Goal: Information Seeking & Learning: Understand process/instructions

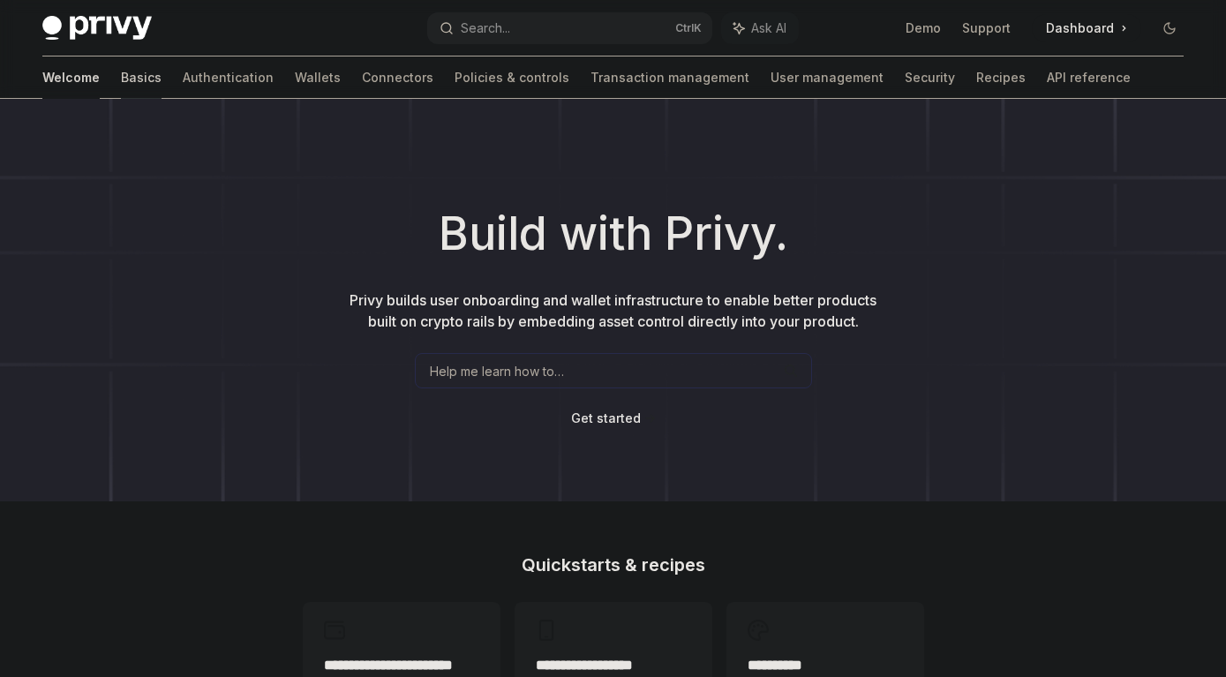
click at [121, 79] on link "Basics" at bounding box center [141, 77] width 41 height 42
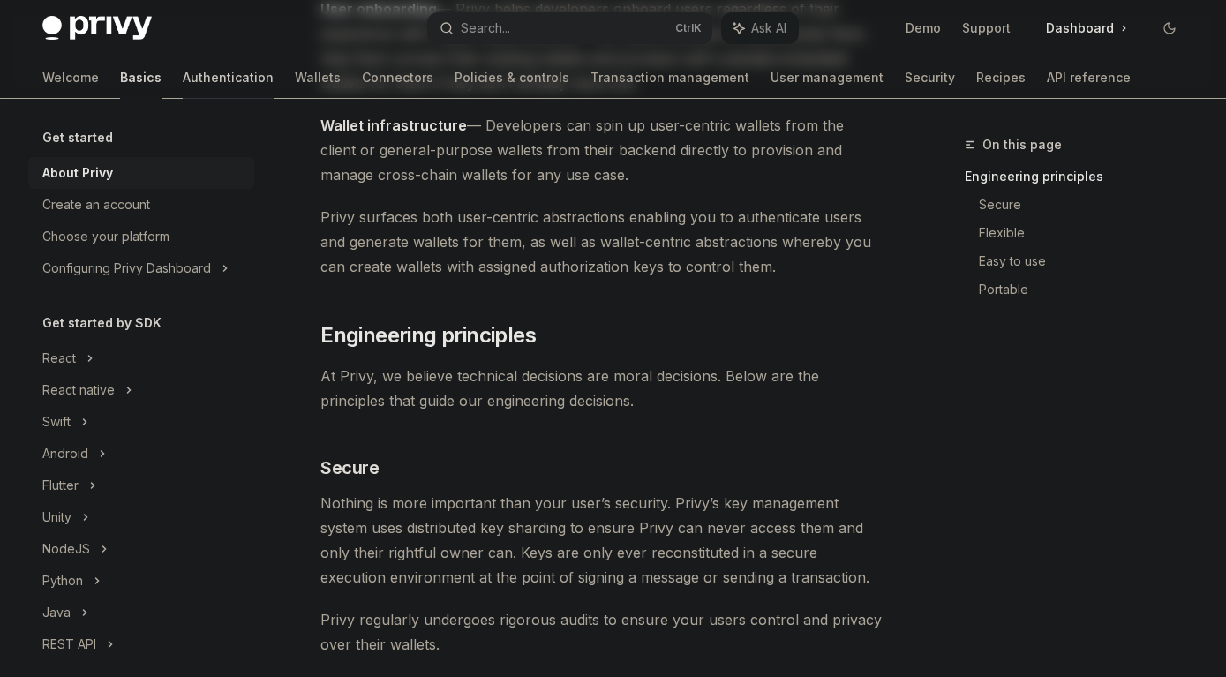
click at [183, 79] on link "Authentication" at bounding box center [228, 77] width 91 height 42
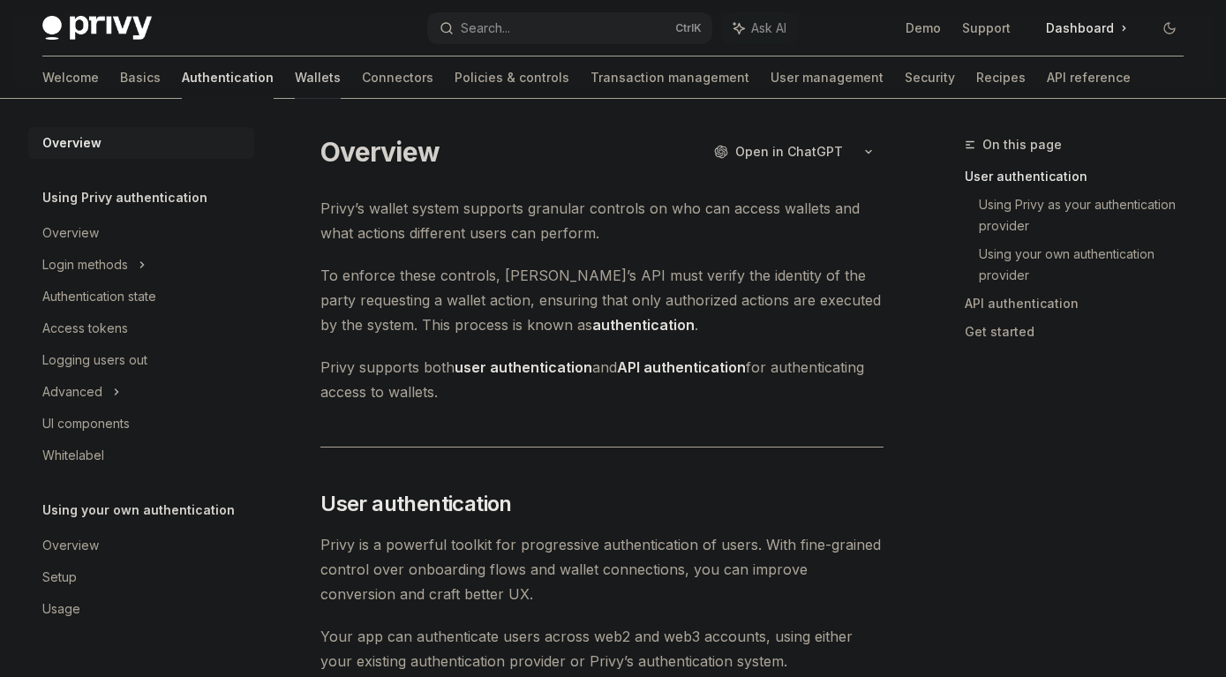
click at [295, 81] on link "Wallets" at bounding box center [318, 77] width 46 height 42
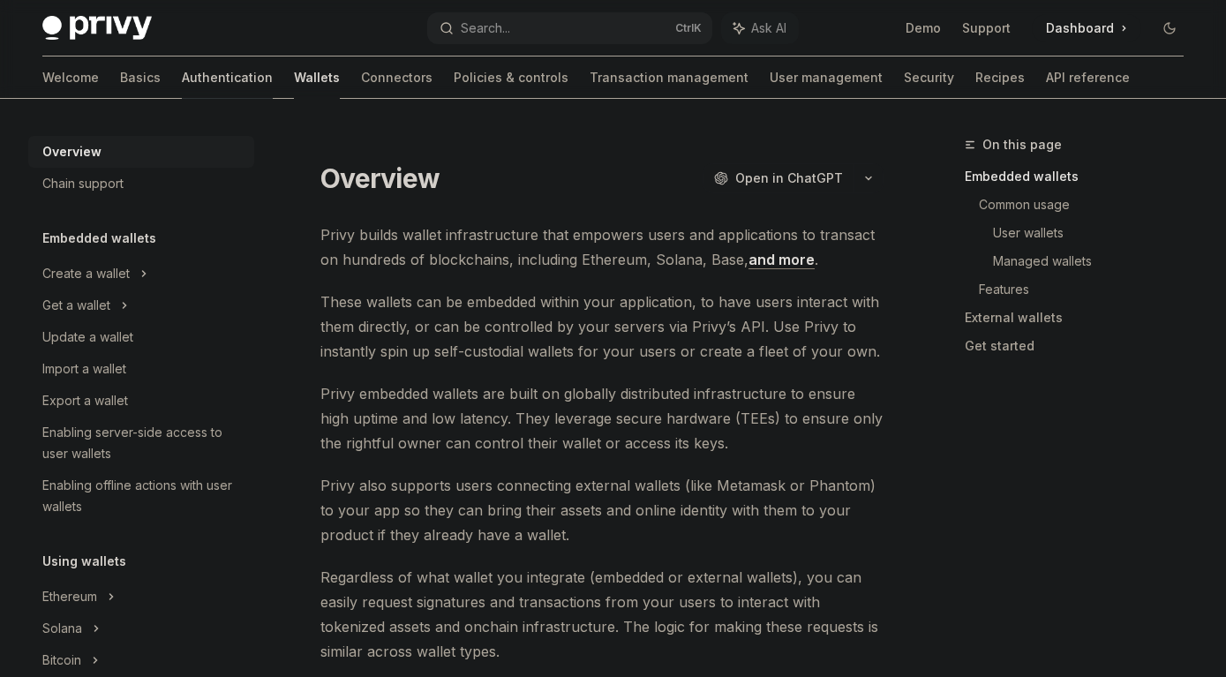
click at [182, 90] on link "Authentication" at bounding box center [227, 77] width 91 height 42
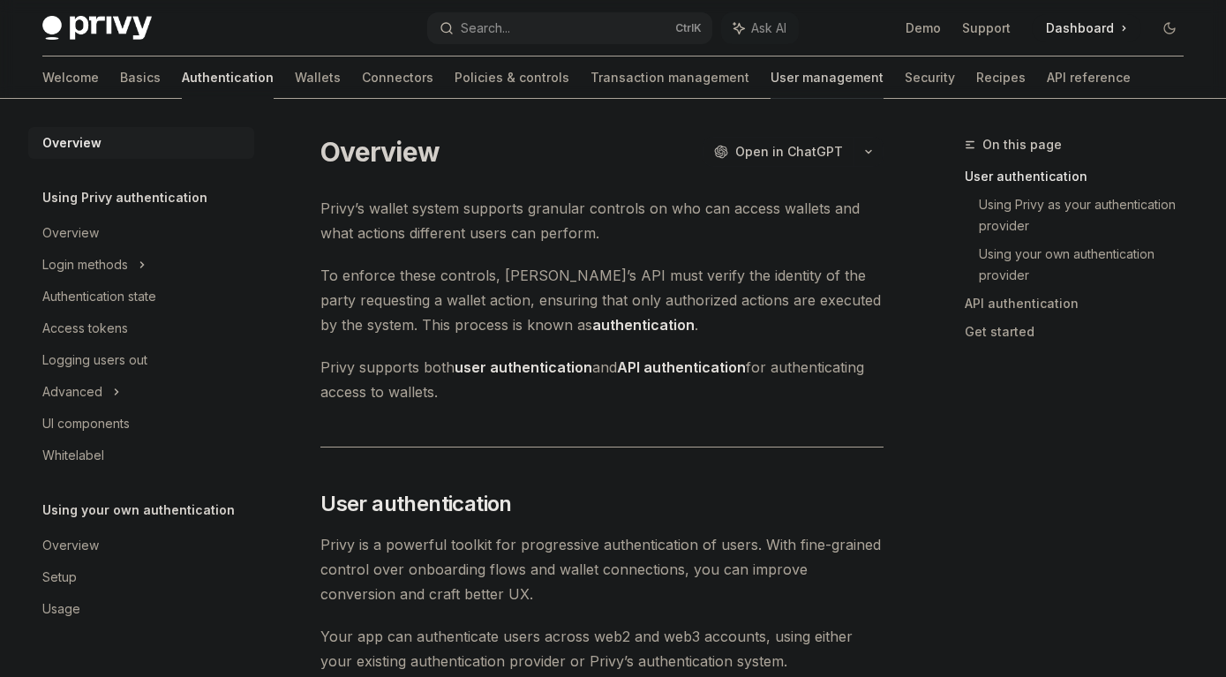
click at [771, 72] on link "User management" at bounding box center [827, 77] width 113 height 42
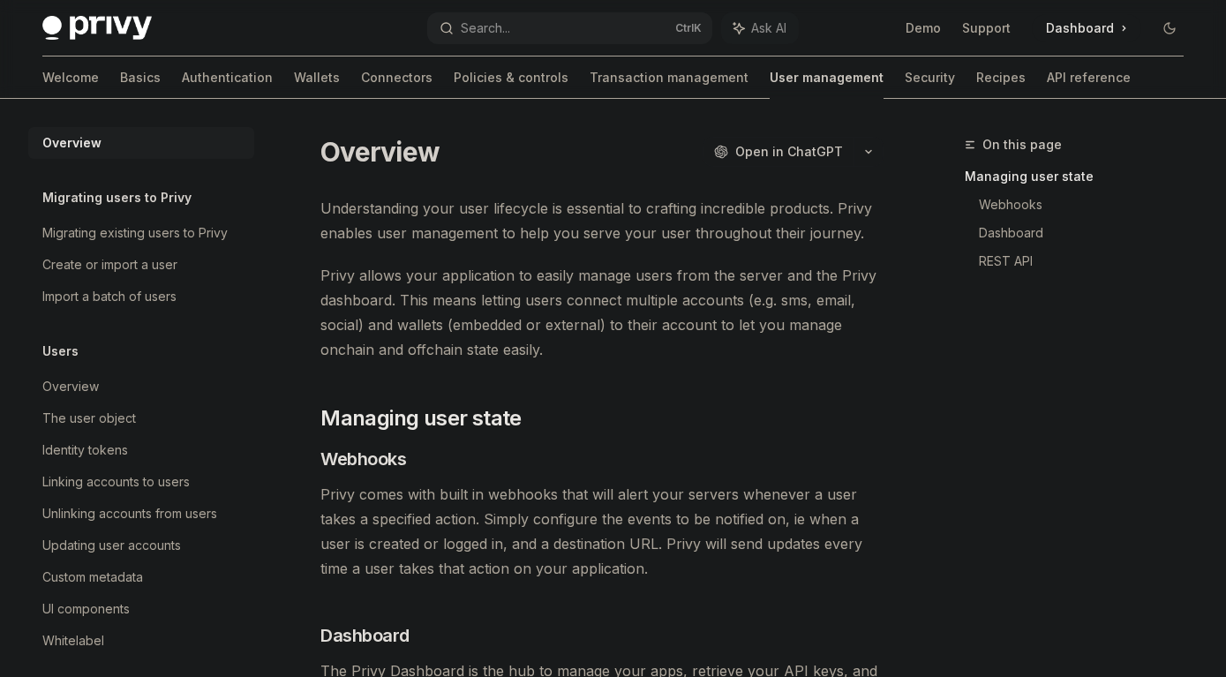
click at [770, 86] on link "User management" at bounding box center [827, 77] width 114 height 42
click at [770, 94] on link "User management" at bounding box center [827, 77] width 114 height 42
click at [102, 238] on div "Migrating existing users to Privy" at bounding box center [134, 232] width 185 height 21
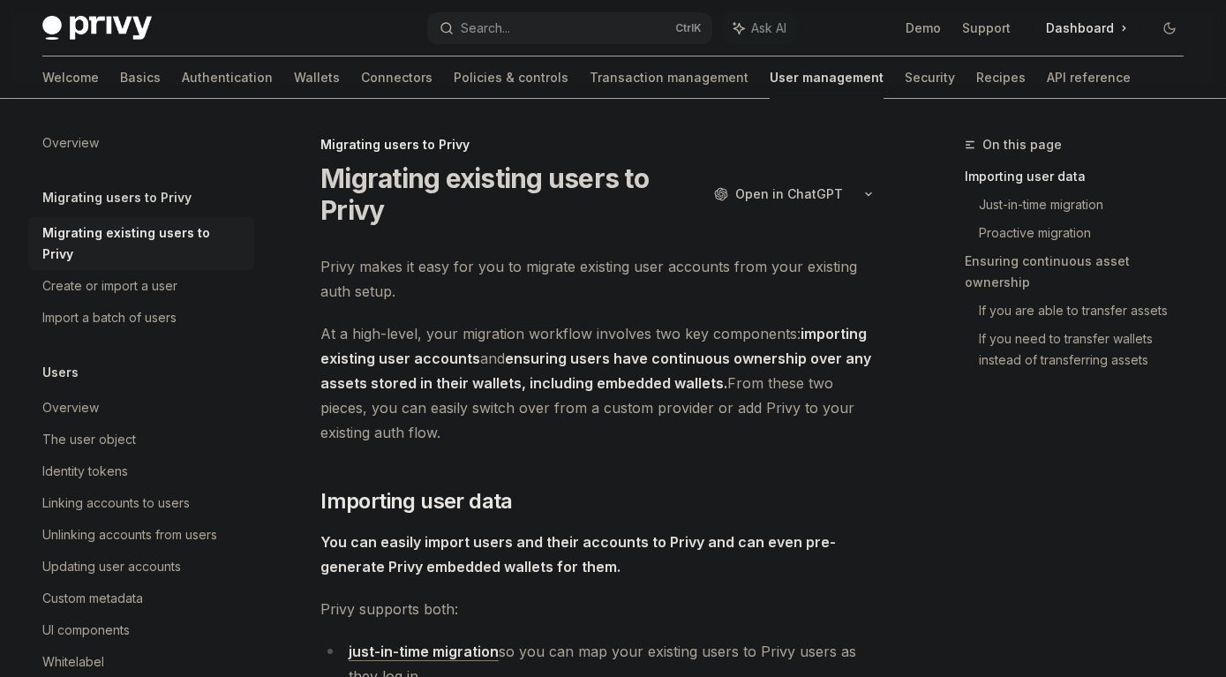
click at [124, 196] on h5 "Migrating users to Privy" at bounding box center [116, 197] width 149 height 21
click at [66, 397] on div "Overview" at bounding box center [70, 407] width 56 height 21
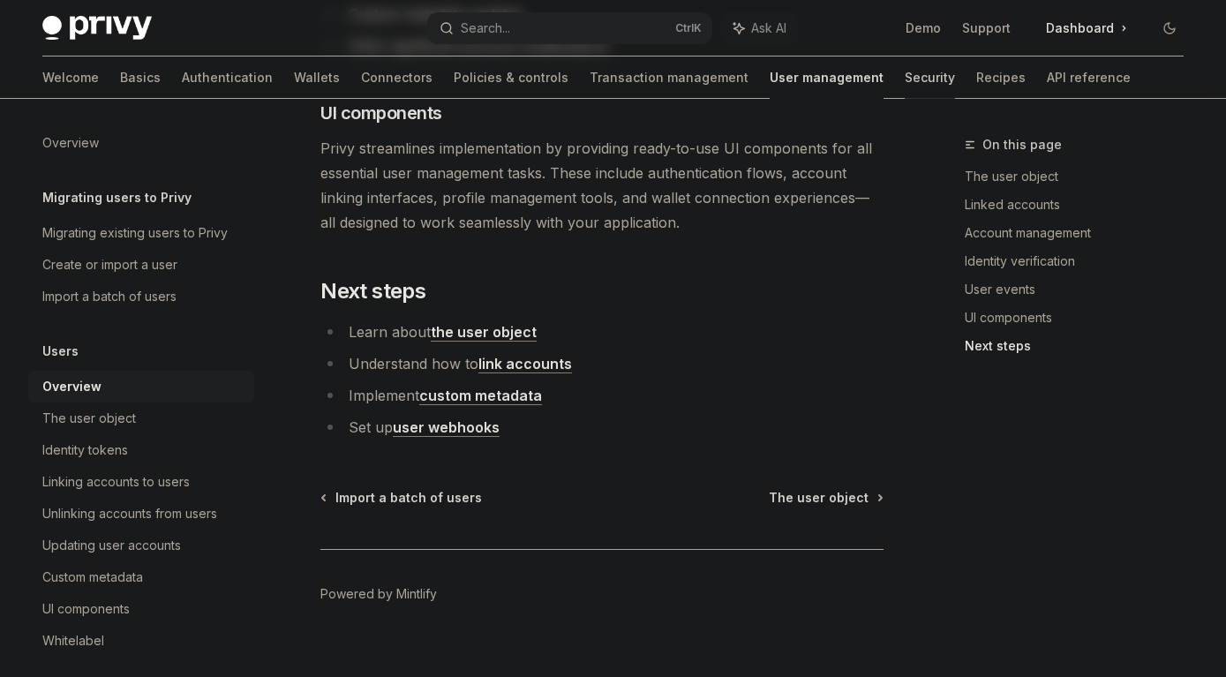
click at [905, 87] on link "Security" at bounding box center [930, 77] width 50 height 42
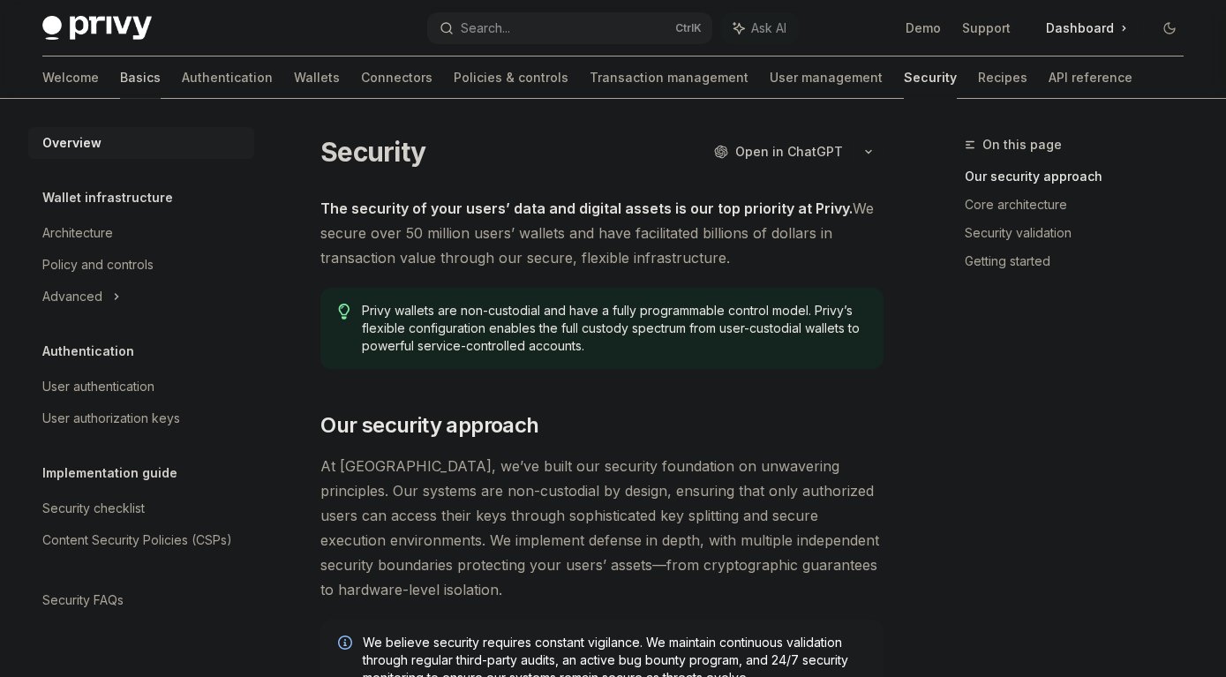
click at [120, 83] on link "Basics" at bounding box center [140, 77] width 41 height 42
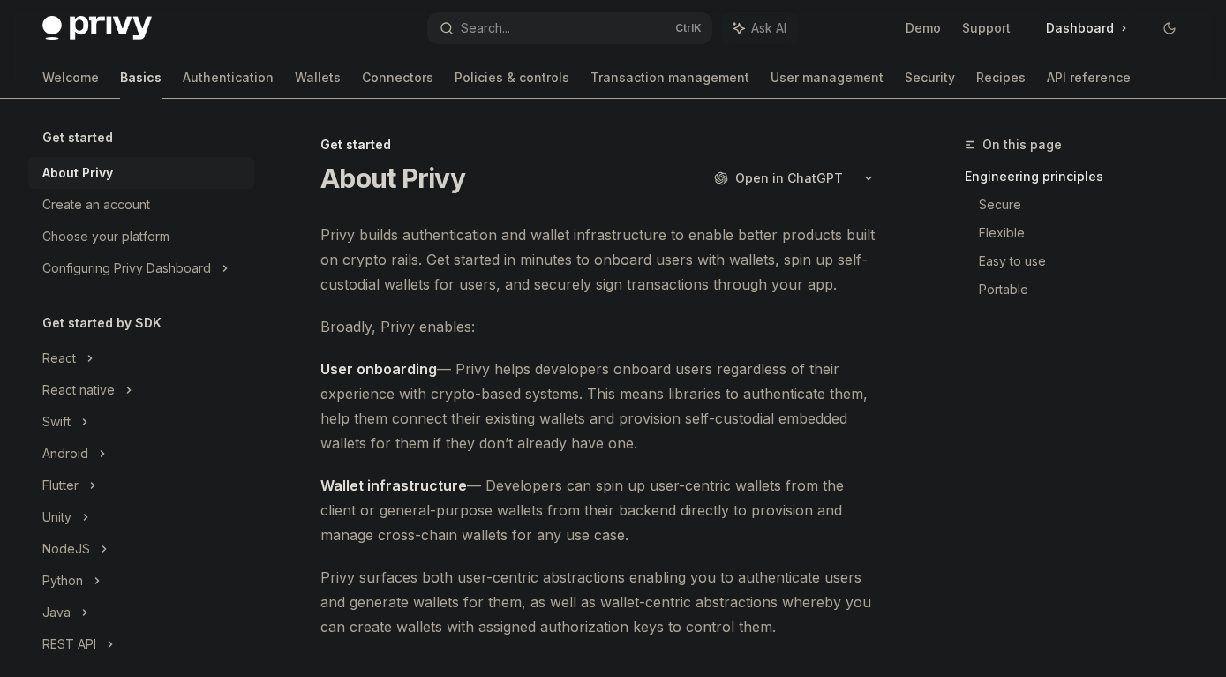
click at [100, 326] on h5 "Get started by SDK" at bounding box center [101, 322] width 119 height 21
click at [128, 324] on h5 "Get started by SDK" at bounding box center [101, 322] width 119 height 21
click at [109, 329] on h5 "Get started by SDK" at bounding box center [101, 322] width 119 height 21
click at [64, 359] on div "React" at bounding box center [59, 358] width 34 height 21
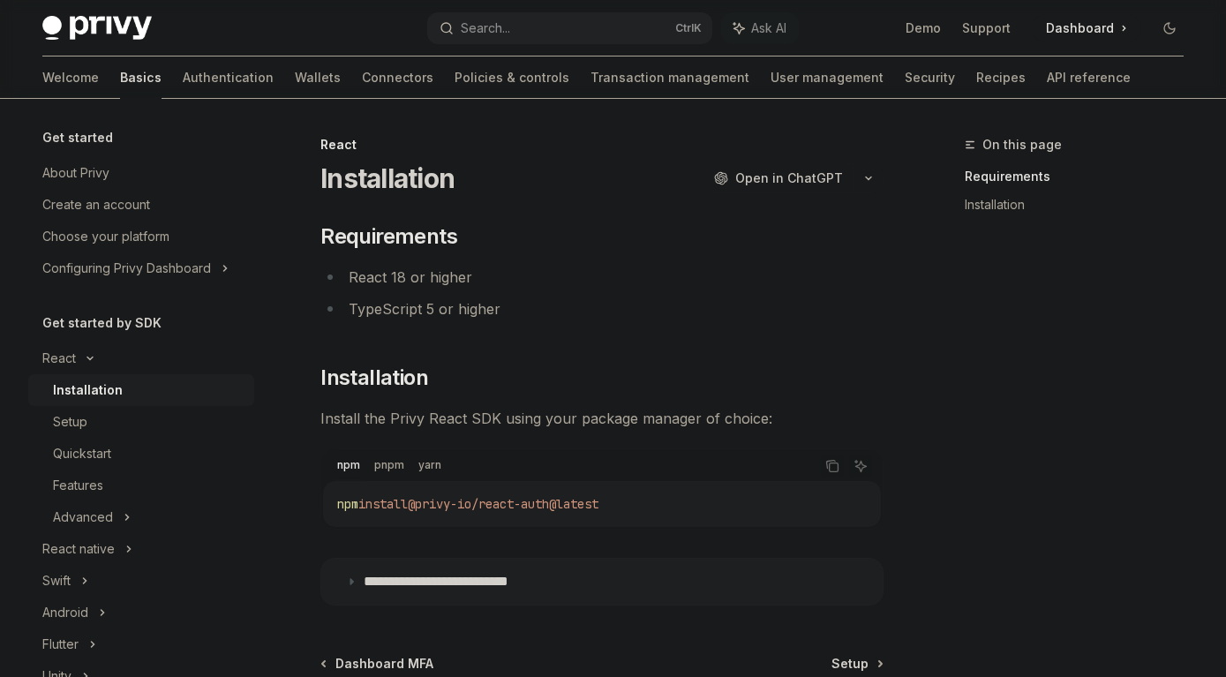
click at [94, 323] on h5 "Get started by SDK" at bounding box center [101, 322] width 119 height 21
click at [71, 172] on div "About Privy" at bounding box center [75, 172] width 67 height 21
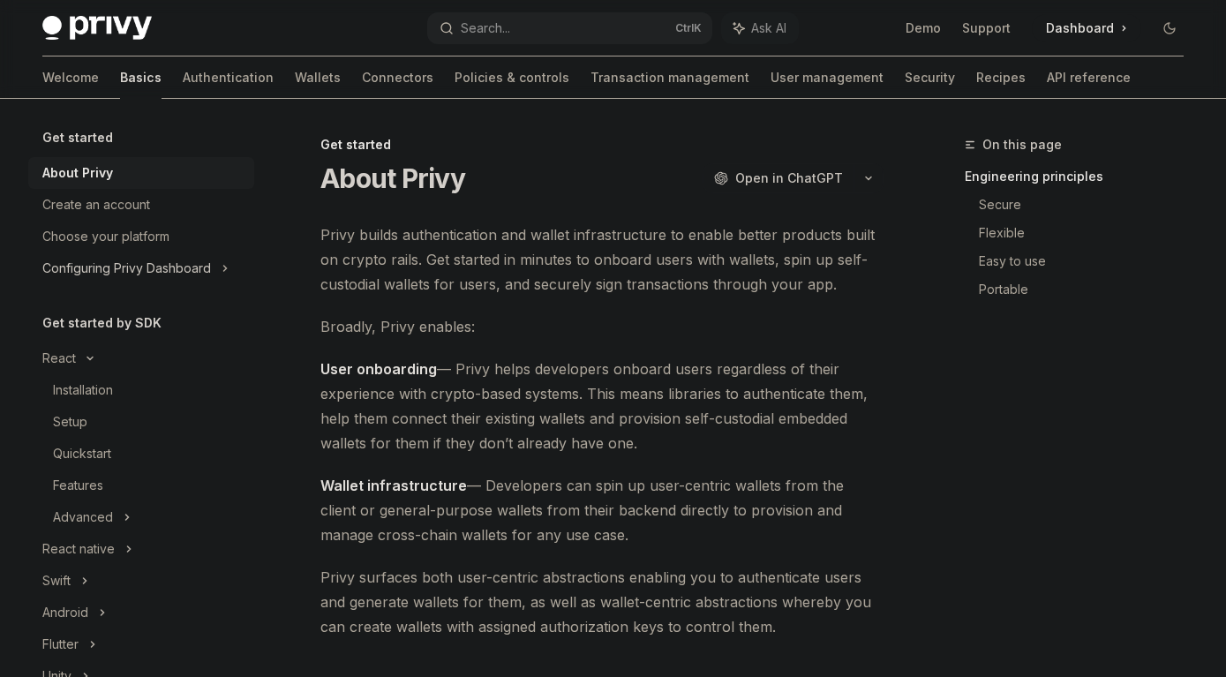
click at [220, 269] on div "Configuring Privy Dashboard" at bounding box center [141, 268] width 226 height 32
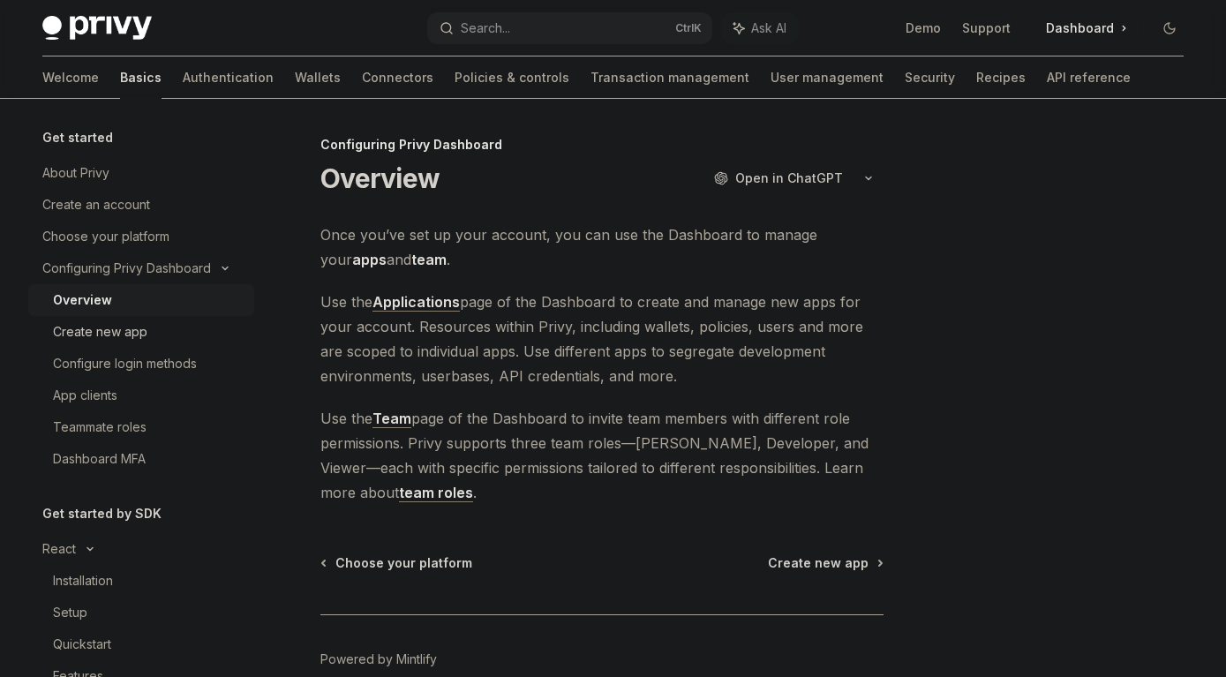
click at [102, 323] on div "Create new app" at bounding box center [100, 331] width 94 height 21
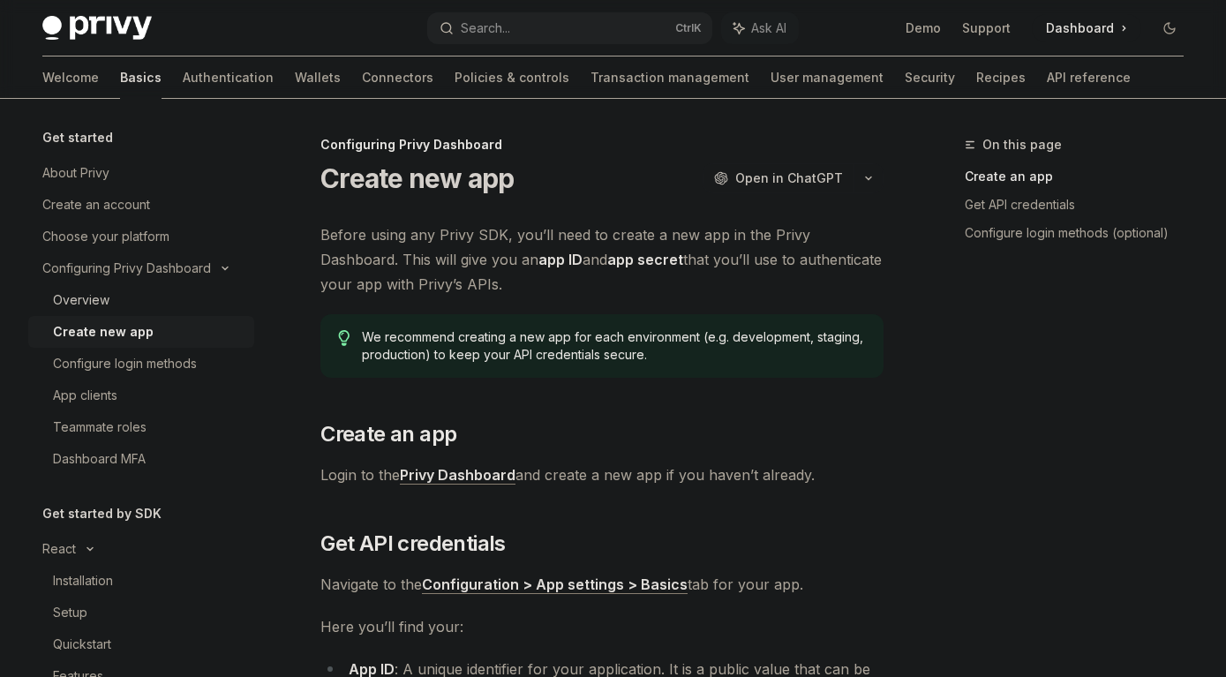
click at [80, 300] on div "Overview" at bounding box center [81, 300] width 56 height 21
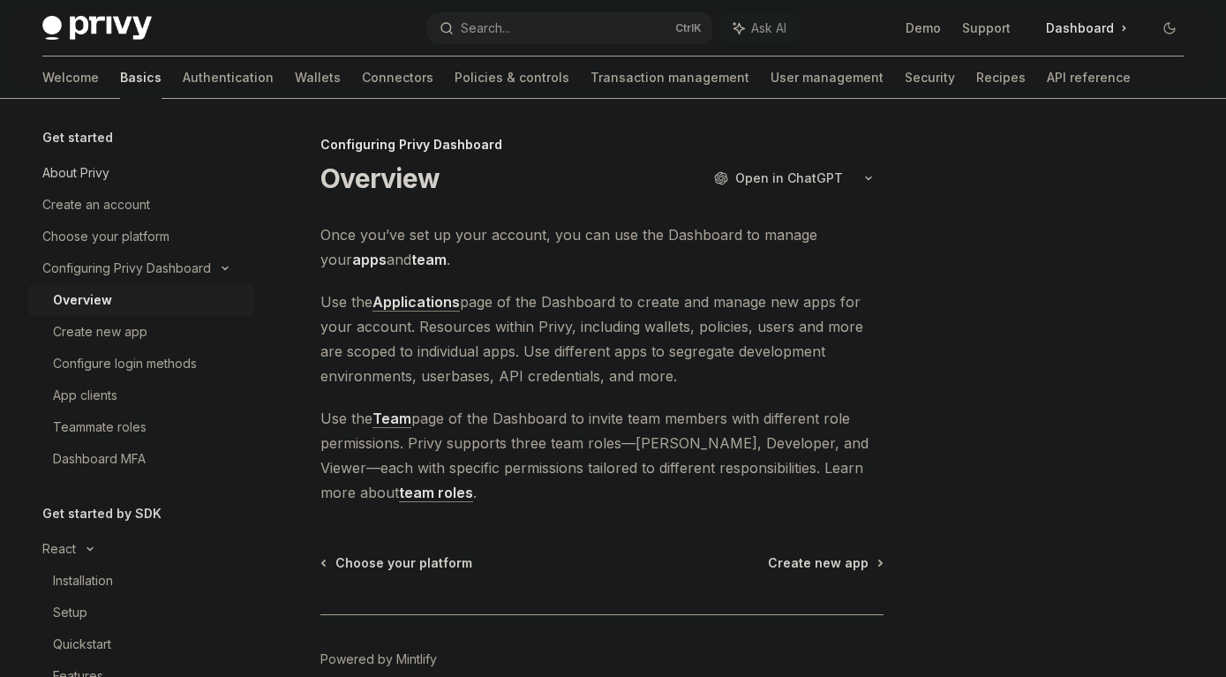
click at [84, 172] on div "About Privy" at bounding box center [75, 172] width 67 height 21
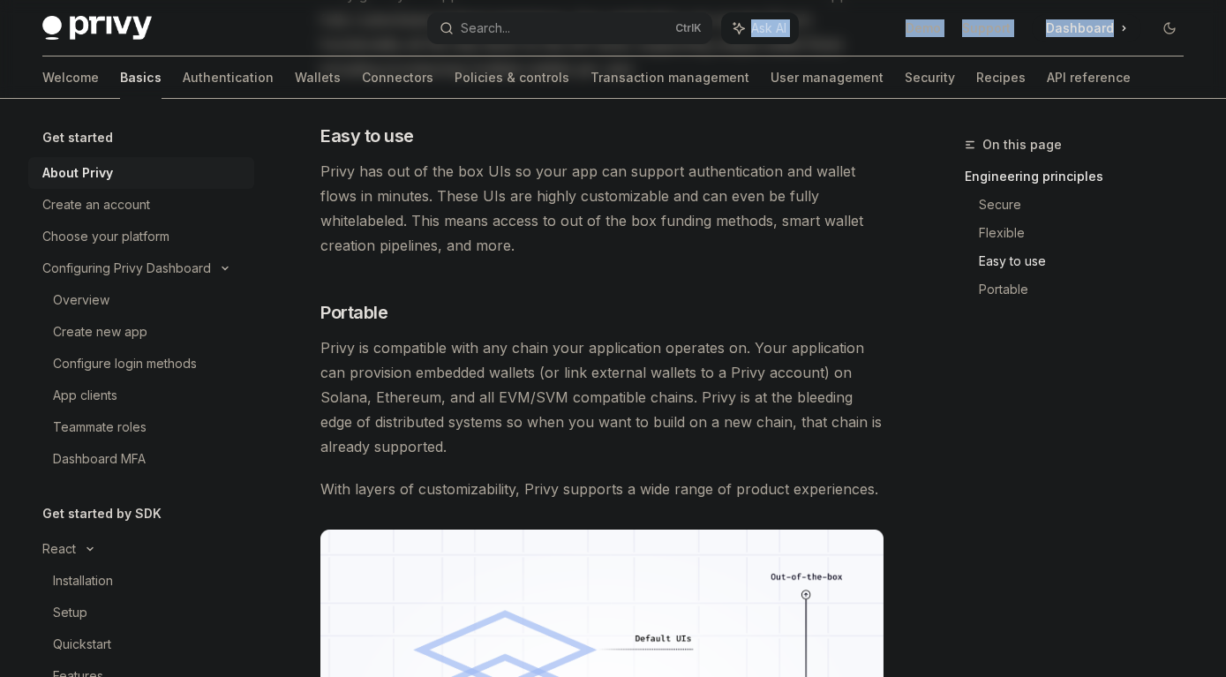
scroll to position [1049, 0]
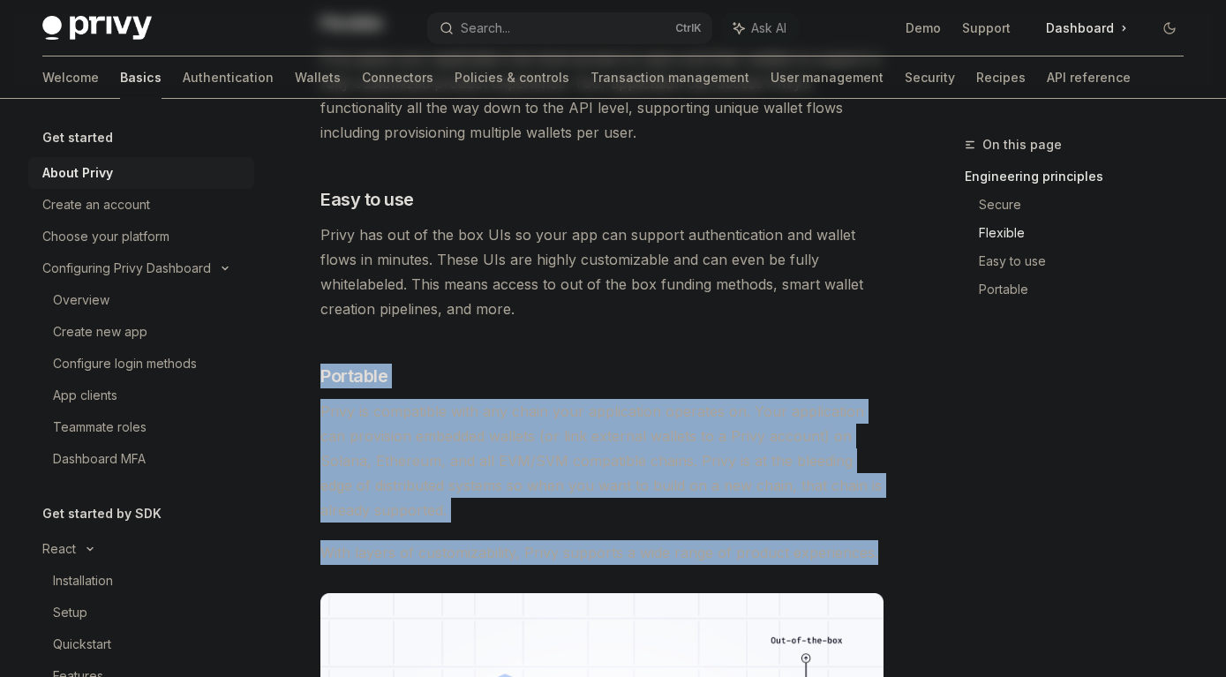
drag, startPoint x: 327, startPoint y: 173, endPoint x: 899, endPoint y: 555, distance: 687.9
click at [899, 555] on div "On this page Engineering principles Secure Flexible Easy to use Portable Get st…" at bounding box center [613, 154] width 1170 height 2208
copy div "Portable Privy is compatible with any chain your application operates on. Your …"
click at [84, 299] on div "Overview" at bounding box center [81, 300] width 56 height 21
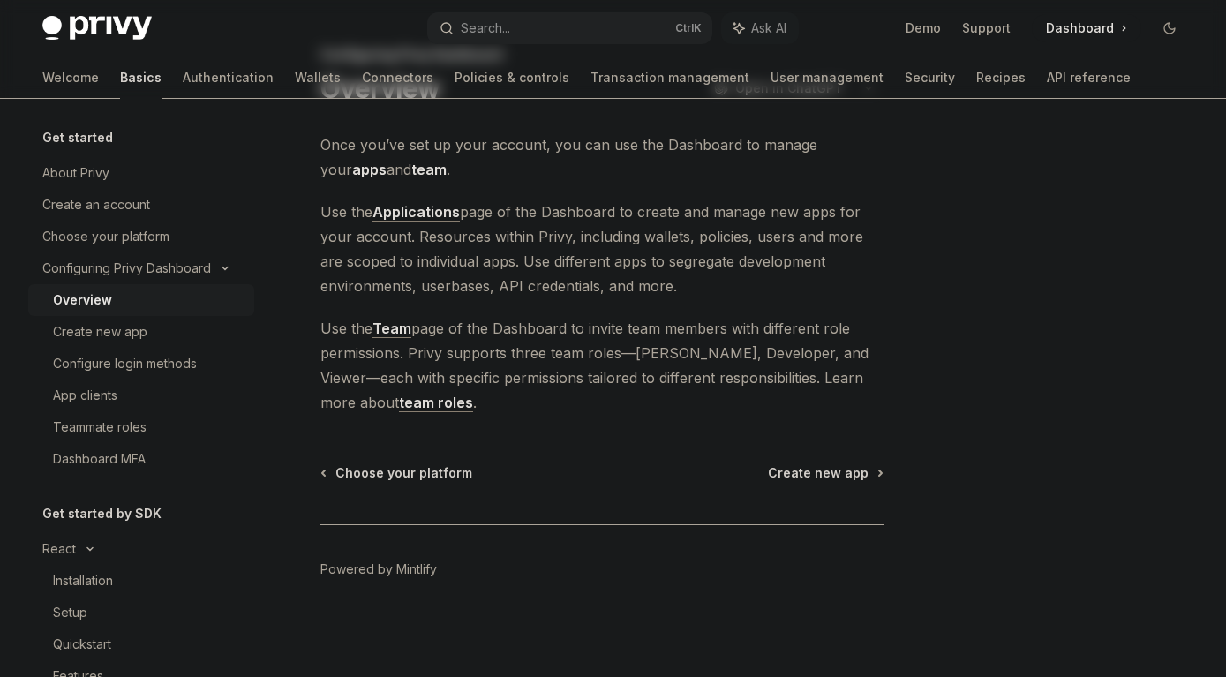
scroll to position [90, 0]
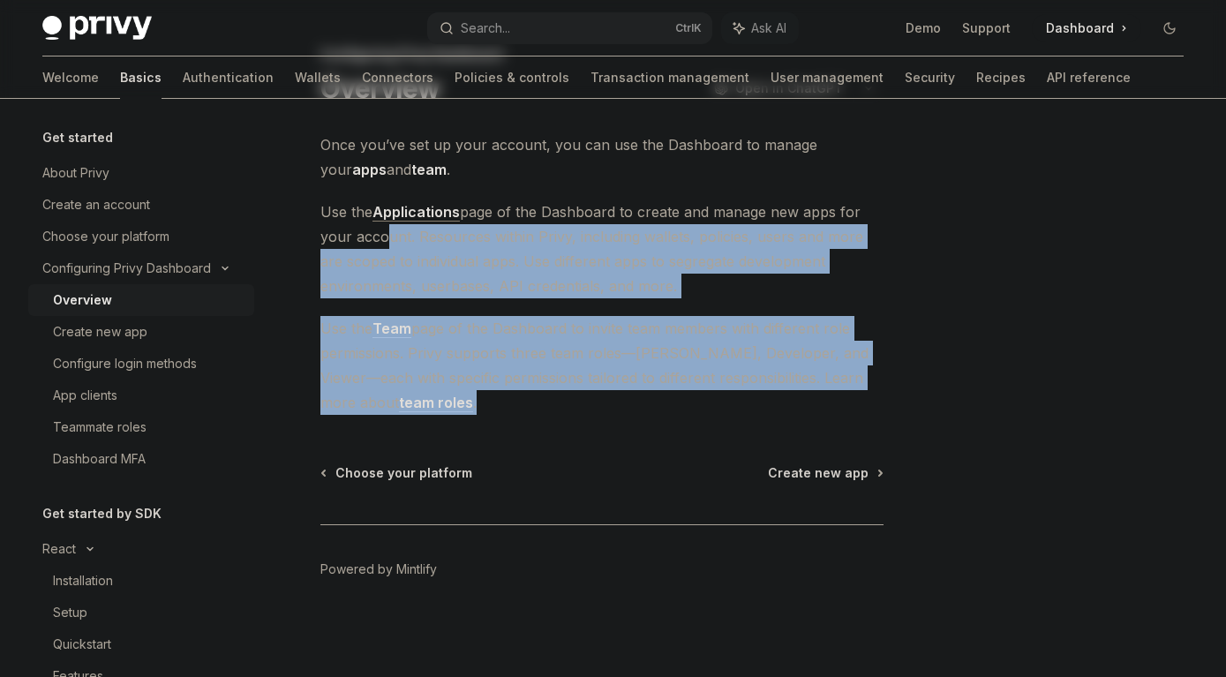
drag, startPoint x: 446, startPoint y: 415, endPoint x: 381, endPoint y: 244, distance: 183.0
click at [381, 244] on div "Configuring Privy Dashboard Overview OpenAI Open in ChatGPT OpenAI Open in Chat…" at bounding box center [436, 360] width 901 height 633
click at [450, 305] on div "Once you’ve set up your account, you can use the Dashboard to manage your apps …" at bounding box center [601, 273] width 563 height 282
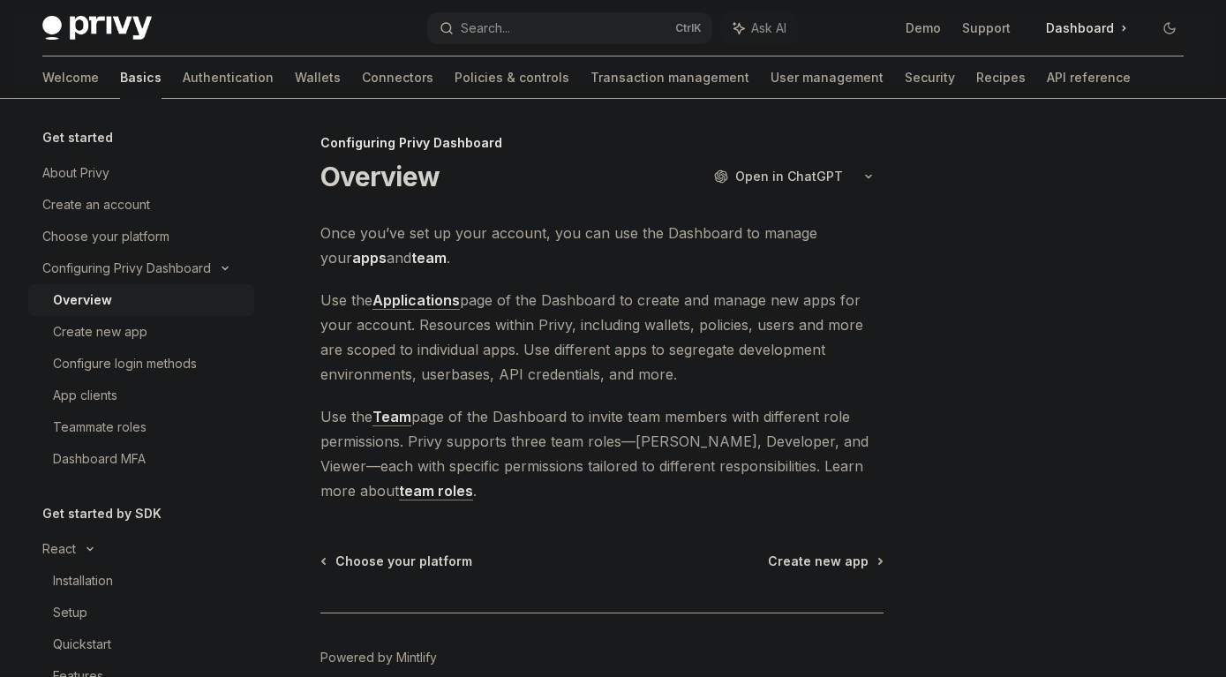
scroll to position [0, 0]
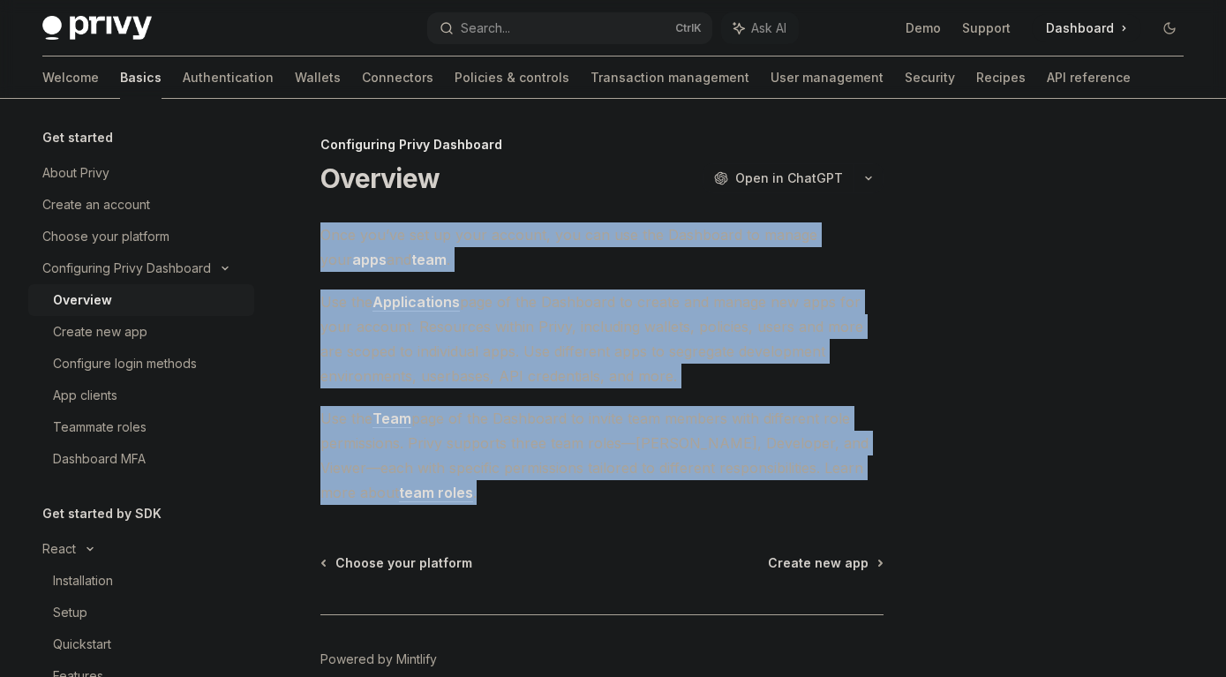
drag, startPoint x: 325, startPoint y: 174, endPoint x: 461, endPoint y: 507, distance: 359.5
click at [461, 507] on div "Configuring Privy Dashboard Overview OpenAI Open in ChatGPT OpenAI Open in Chat…" at bounding box center [436, 450] width 901 height 633
copy div "OpenAI Open in ChatGPT Once you’ve set up your account, you can use the Dashboa…"
click at [639, 529] on div "Configuring Privy Dashboard Overview OpenAI Open in ChatGPT OpenAI Open in Chat…" at bounding box center [436, 450] width 901 height 633
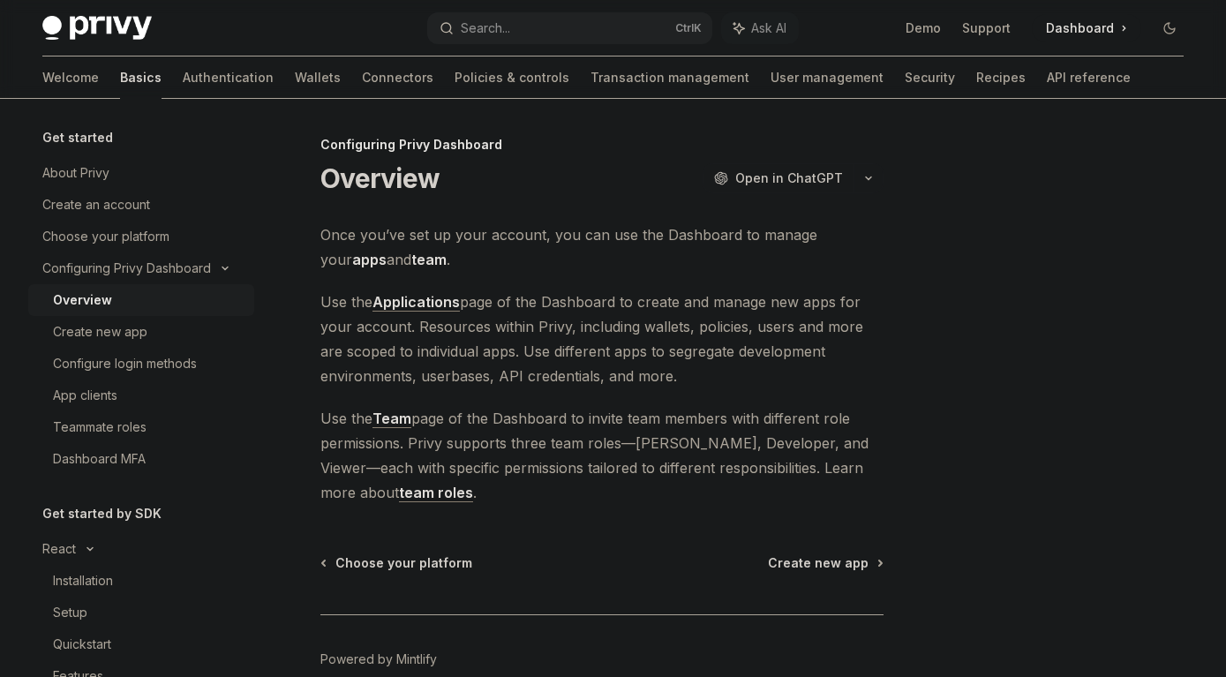
click at [399, 493] on link "team roles" at bounding box center [436, 493] width 74 height 19
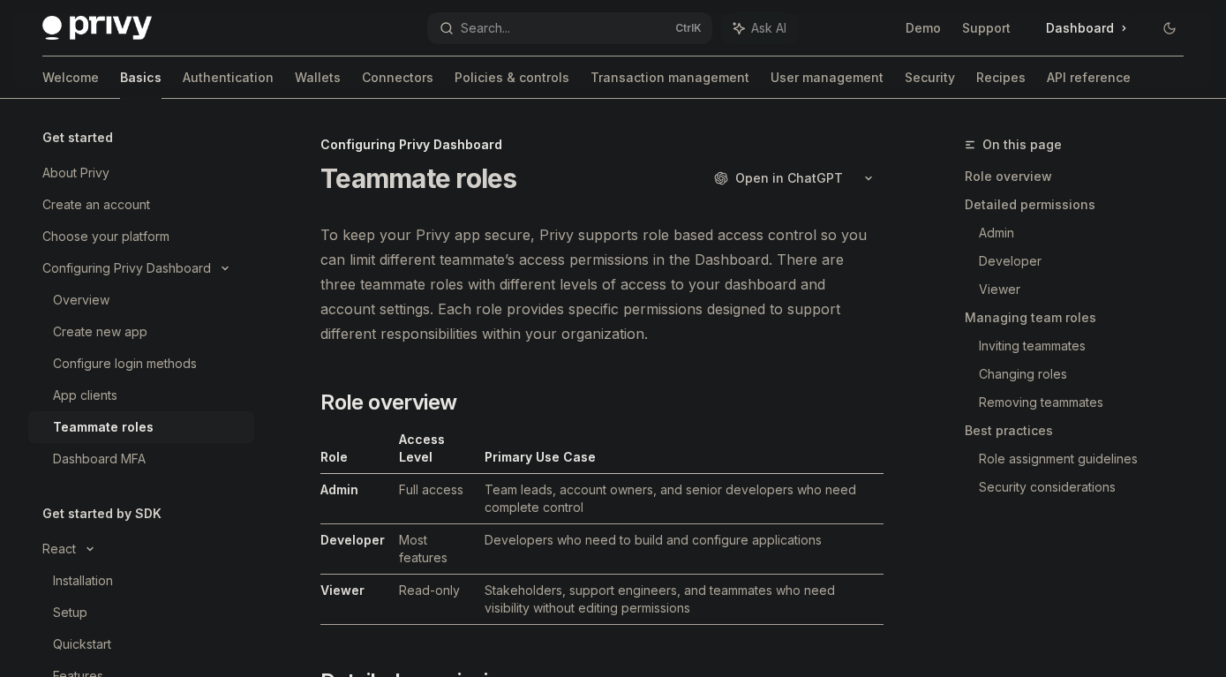
type textarea "*"
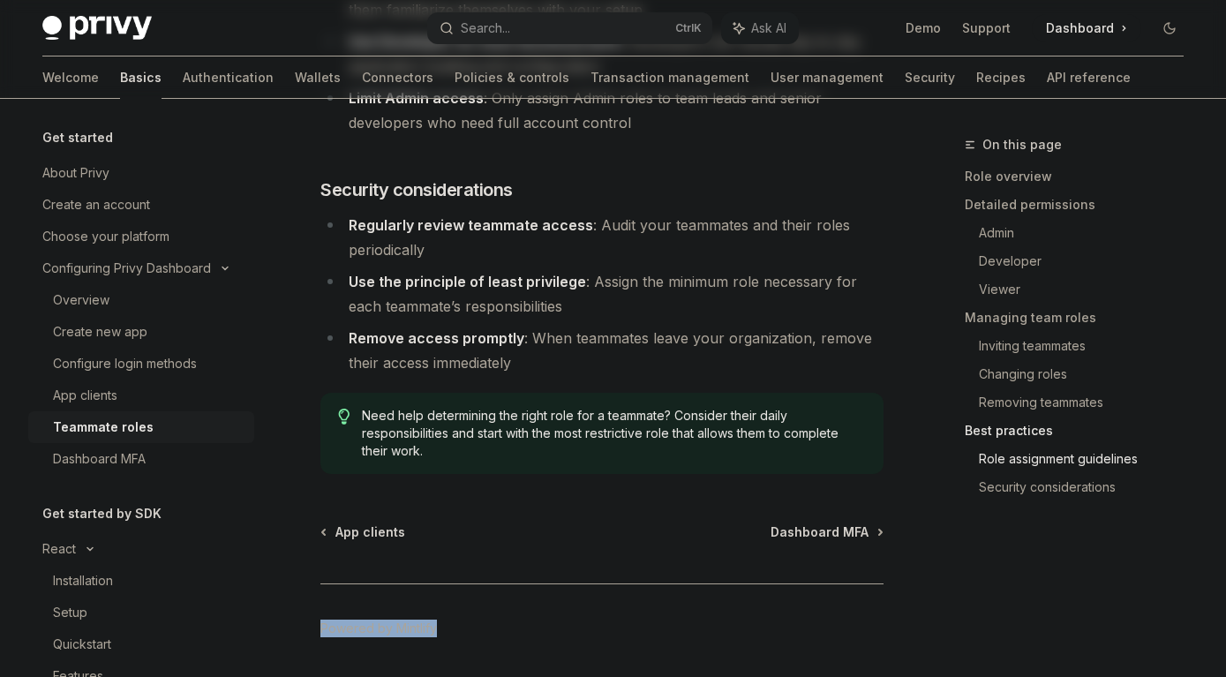
scroll to position [3344, 0]
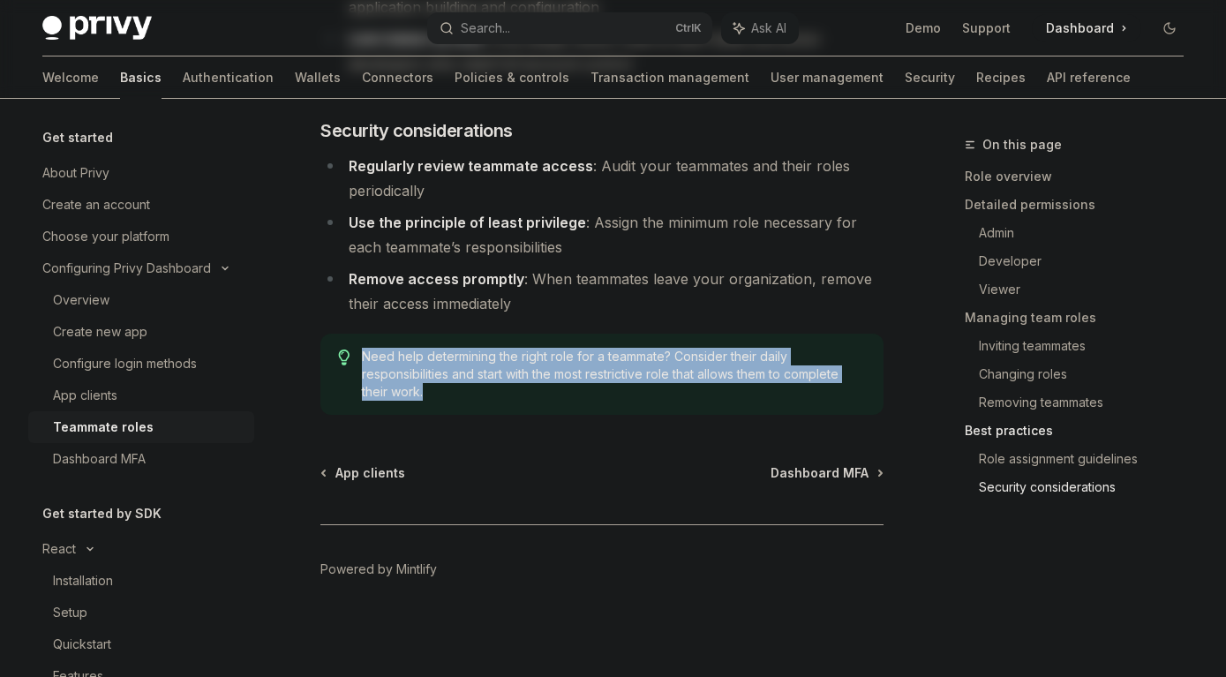
drag, startPoint x: 321, startPoint y: 180, endPoint x: 526, endPoint y: 420, distance: 315.6
copy span "Need help determining the right role for a teammate? Consider their daily respo…"
